Goal: Task Accomplishment & Management: Use online tool/utility

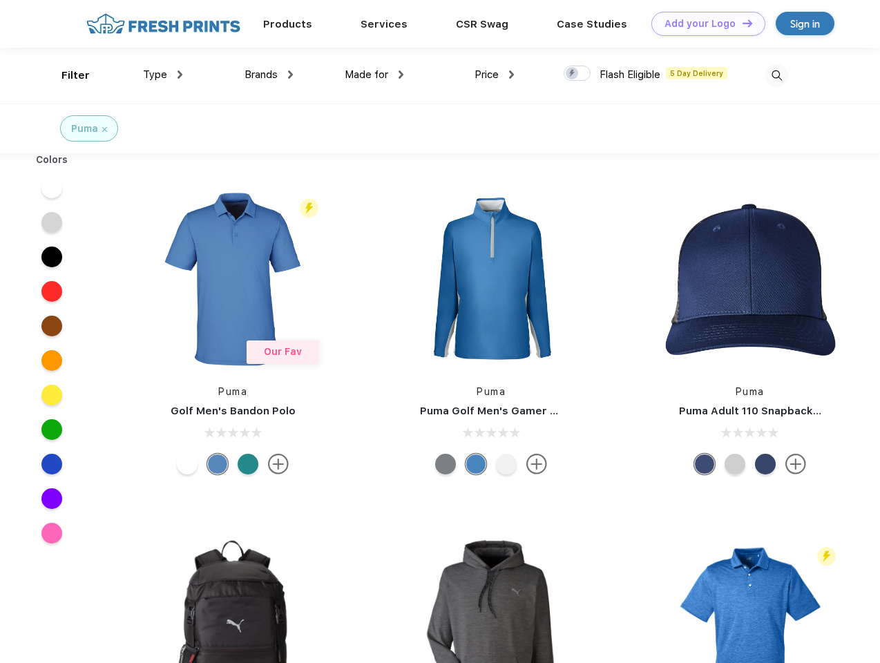
click at [703, 23] on link "Add your Logo Design Tool" at bounding box center [709, 24] width 114 height 24
click at [0, 0] on div "Design Tool" at bounding box center [0, 0] width 0 height 0
click at [741, 23] on link "Add your Logo Design Tool" at bounding box center [709, 24] width 114 height 24
click at [66, 75] on div "Filter" at bounding box center [75, 76] width 28 height 16
click at [163, 75] on span "Type" at bounding box center [155, 74] width 24 height 12
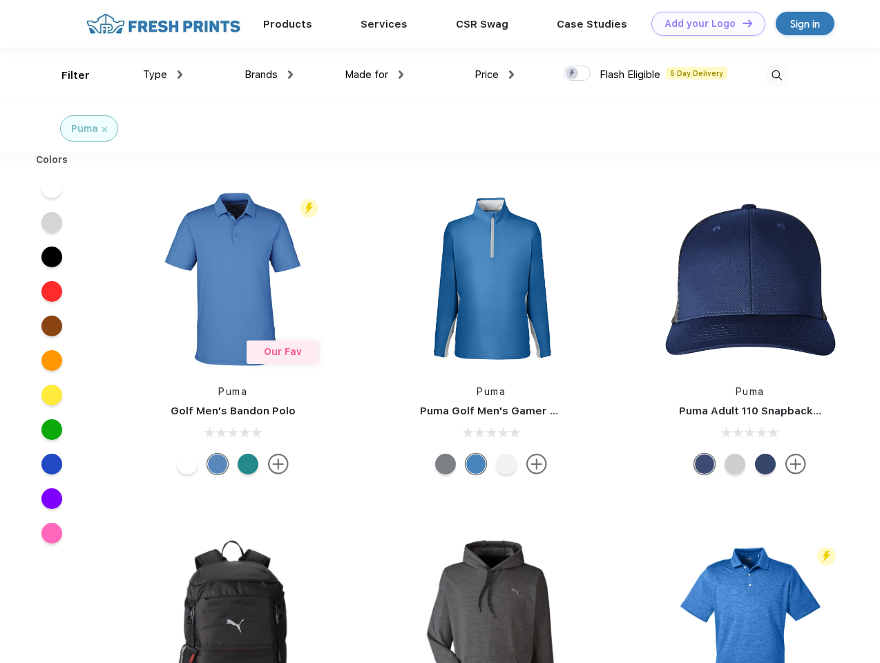
click at [269, 75] on span "Brands" at bounding box center [261, 74] width 33 height 12
click at [374, 75] on span "Made for" at bounding box center [367, 74] width 44 height 12
click at [495, 75] on span "Price" at bounding box center [487, 74] width 24 height 12
click at [578, 74] on div at bounding box center [577, 73] width 27 height 15
click at [573, 74] on input "checkbox" at bounding box center [568, 69] width 9 height 9
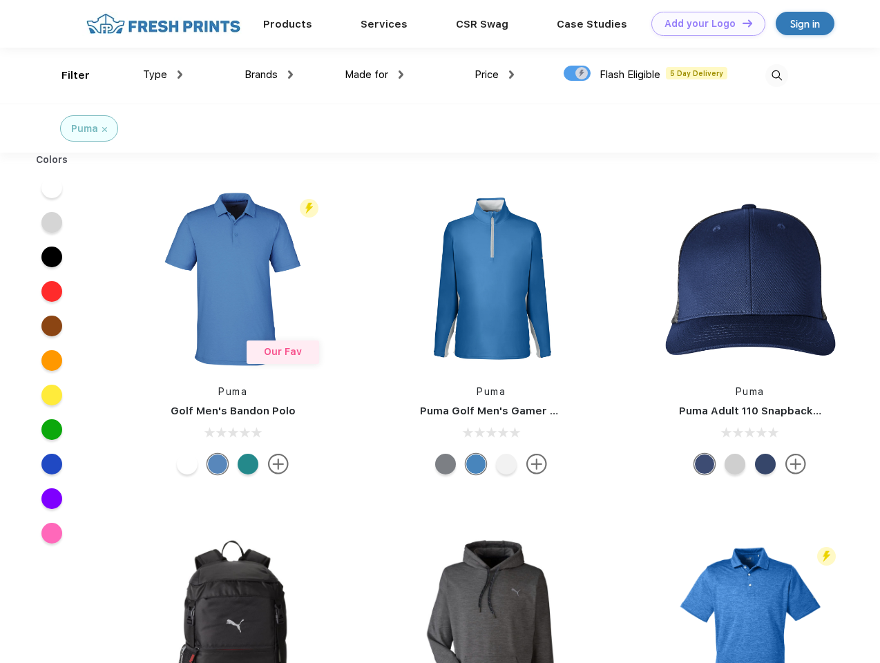
click at [777, 75] on img at bounding box center [777, 75] width 23 height 23
